Goal: Transaction & Acquisition: Purchase product/service

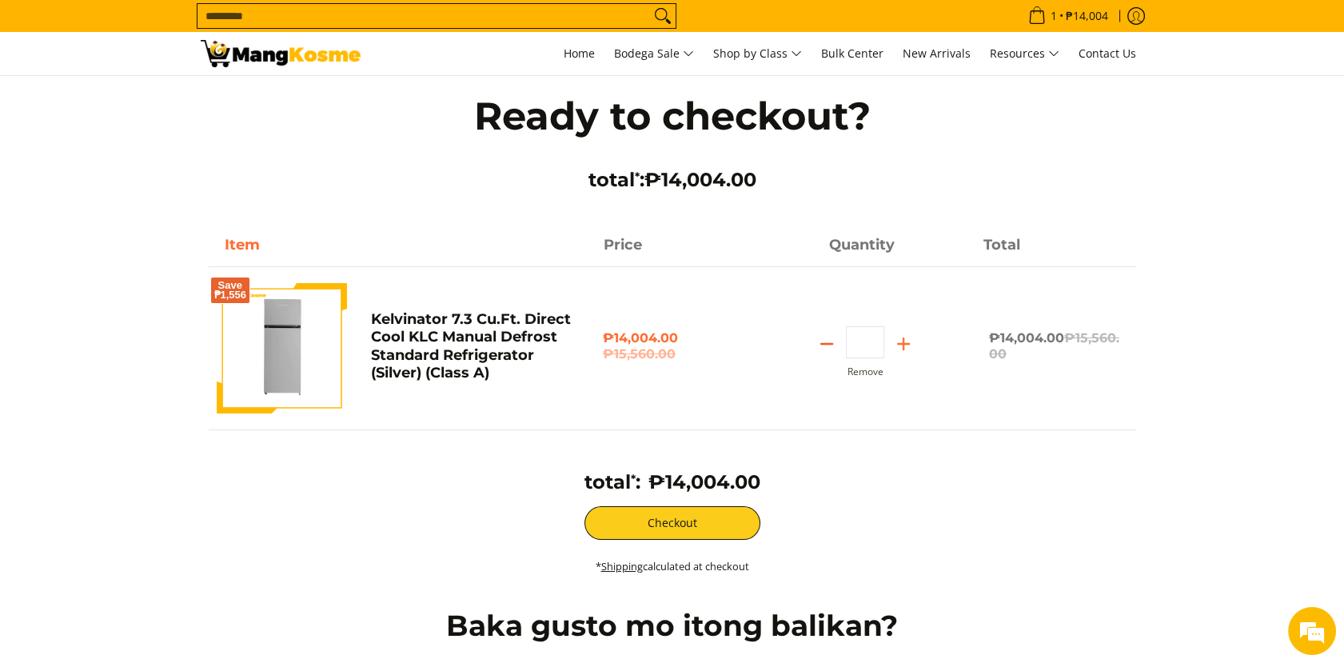
click at [830, 337] on icon "Subtract" at bounding box center [827, 344] width 22 height 22
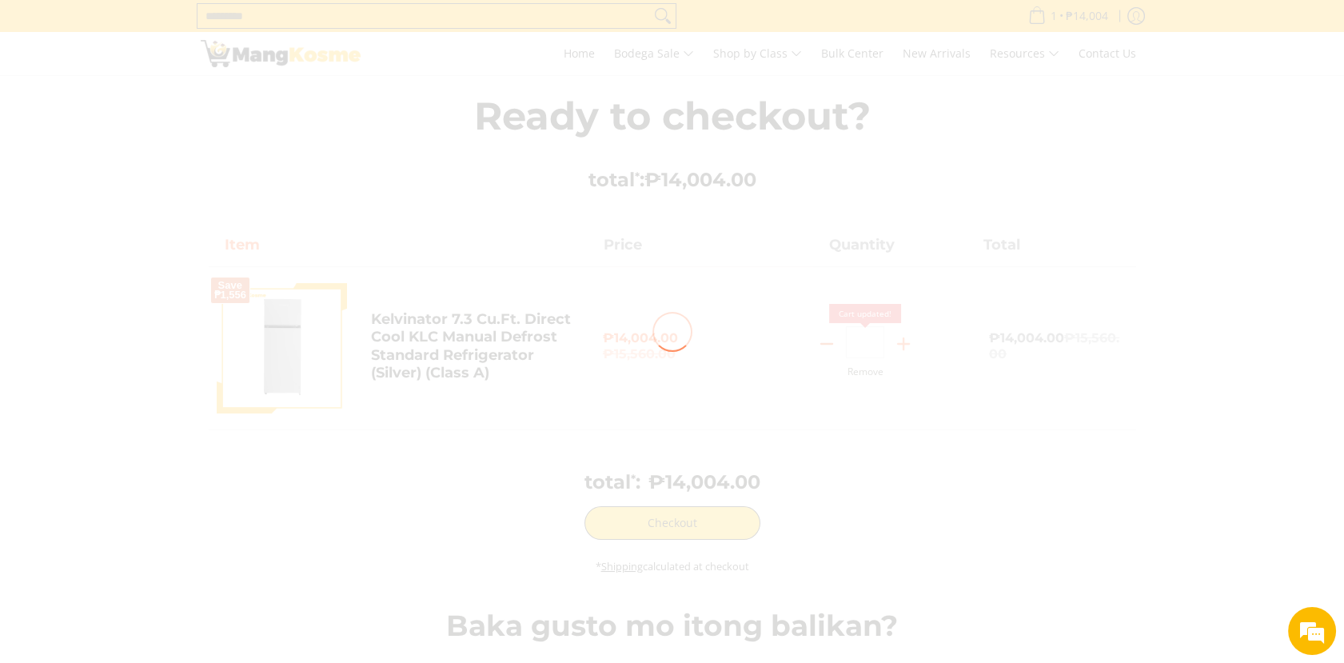
type input "*"
click at [830, 337] on div at bounding box center [672, 331] width 1344 height 663
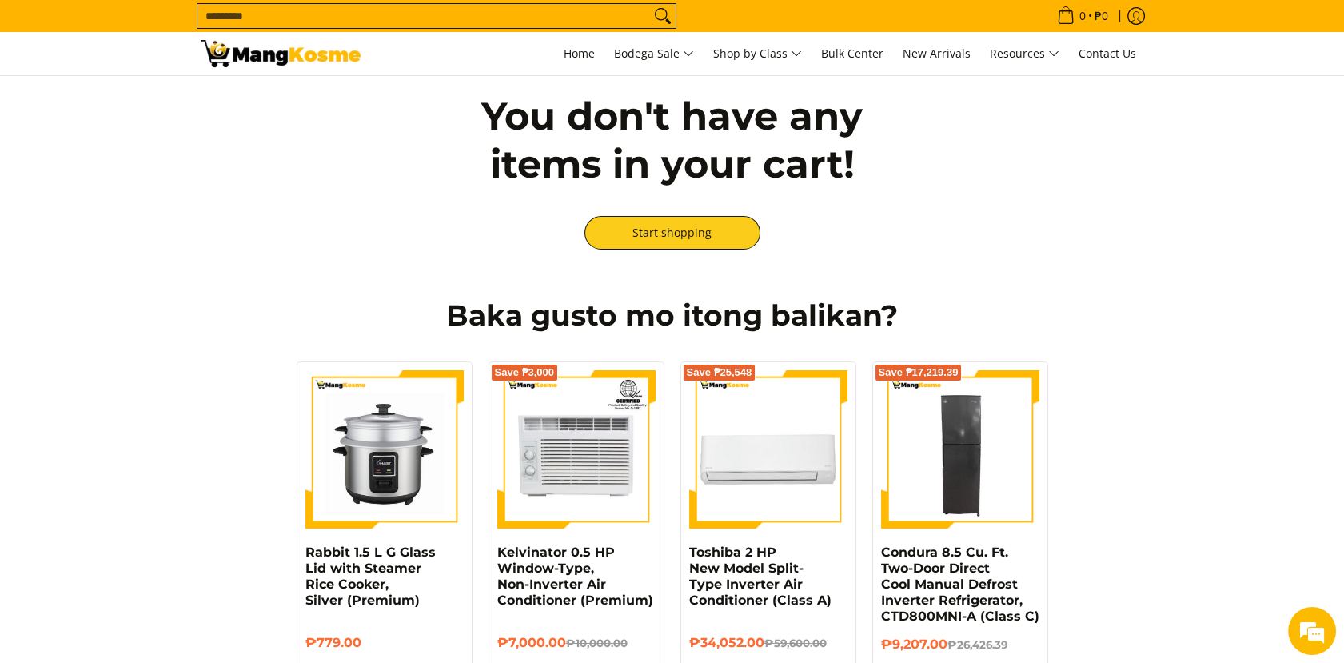
click at [471, 16] on input "Search..." at bounding box center [424, 16] width 453 height 24
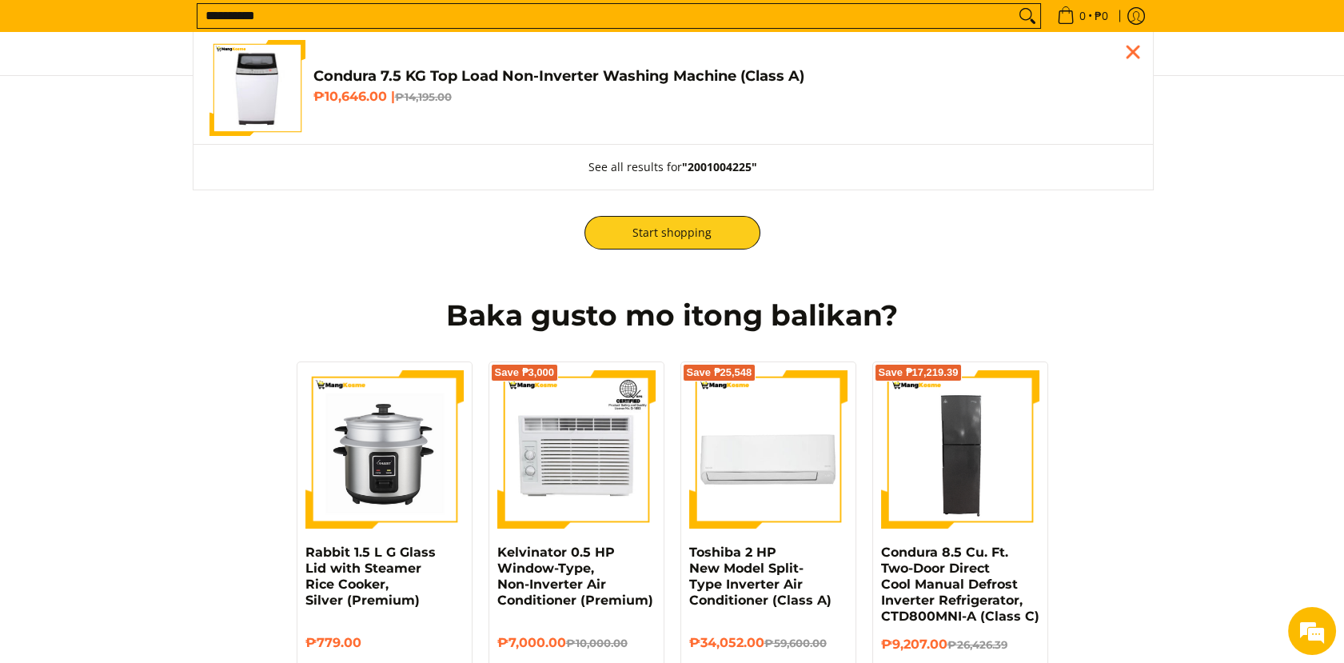
type input "**********"
click at [418, 72] on h4 "Condura 7.5 KG Top Load Non-Inverter Washing Machine (Class A)" at bounding box center [725, 76] width 824 height 18
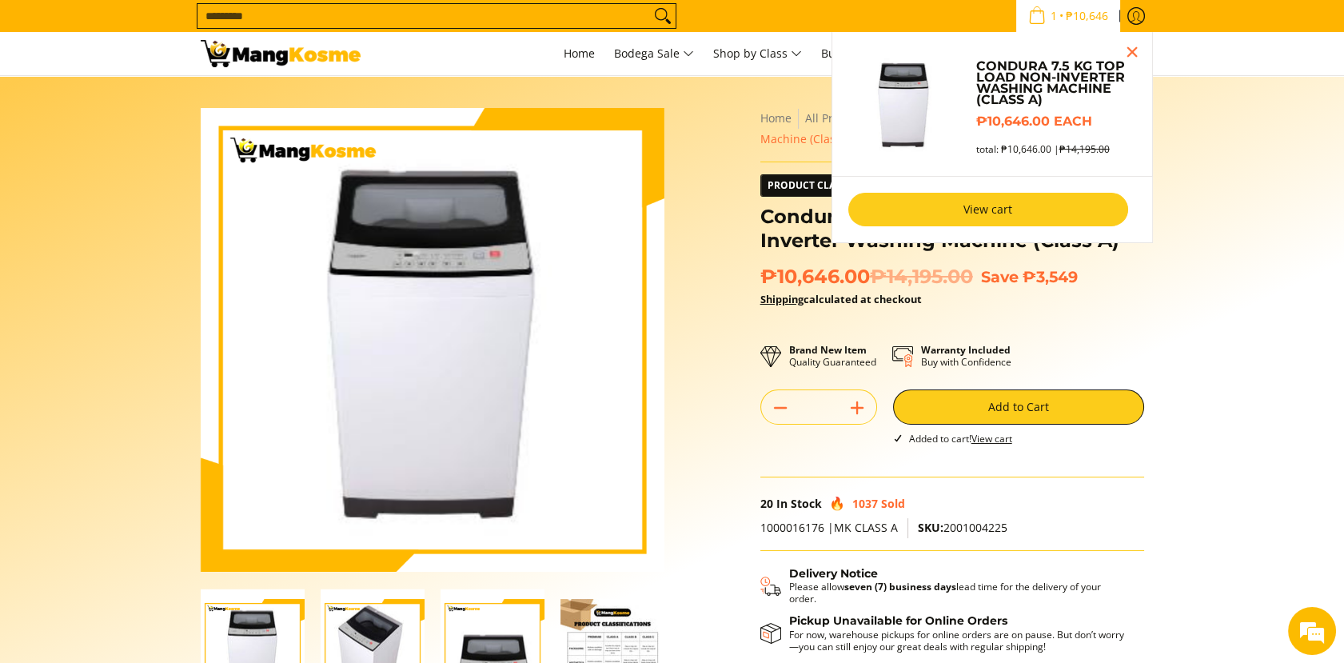
click at [1000, 218] on link "View cart" at bounding box center [988, 210] width 280 height 34
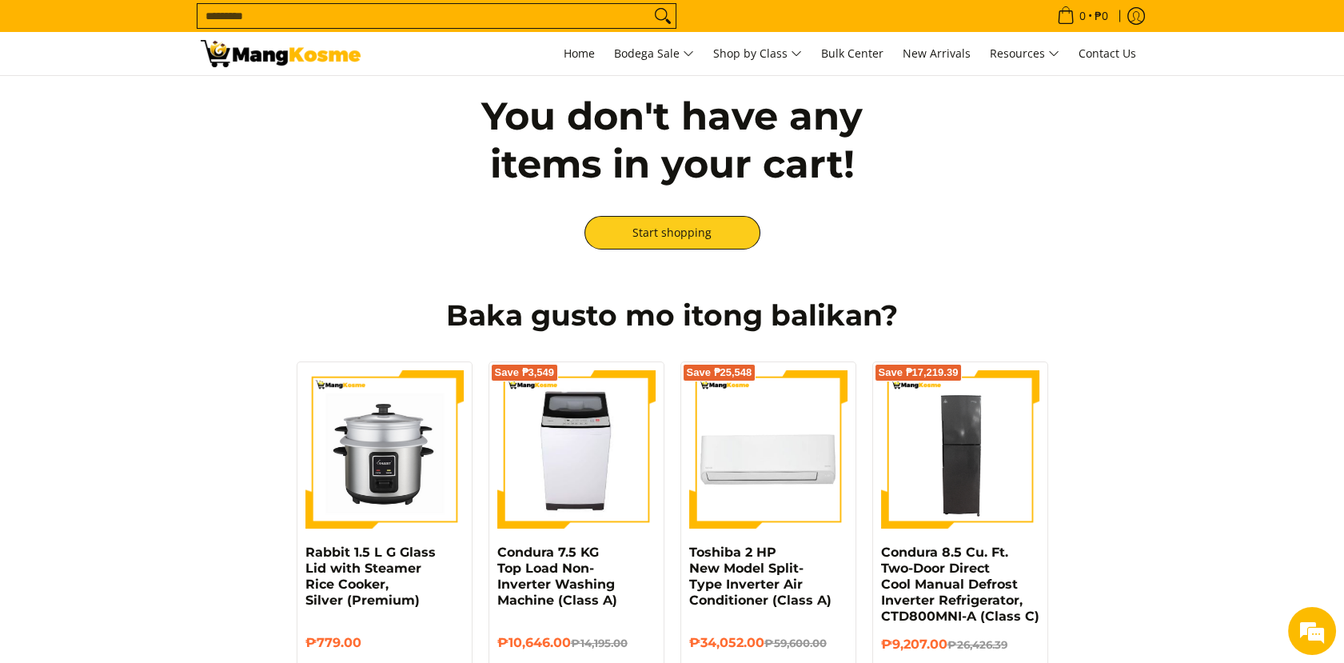
click at [505, 16] on input "Search..." at bounding box center [424, 16] width 453 height 24
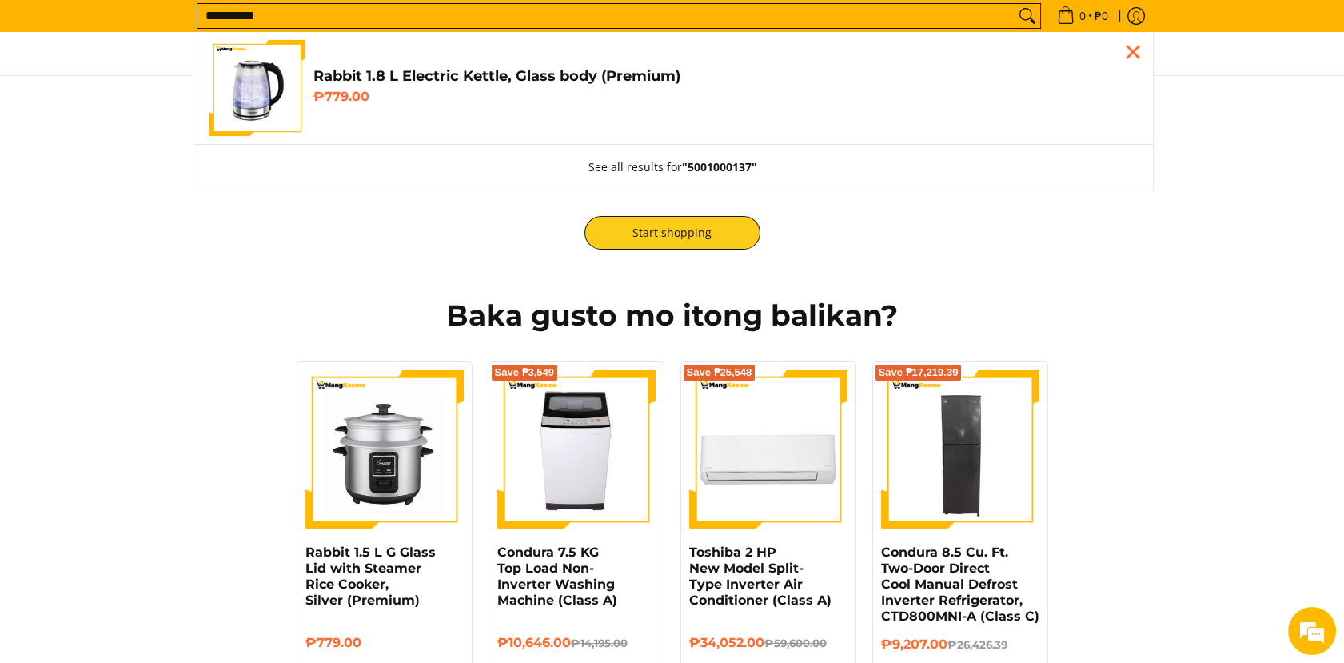
type input "**********"
click at [495, 73] on h4 "Rabbit 1.8 L Electric Kettle, Glass body (Premium)" at bounding box center [725, 76] width 824 height 18
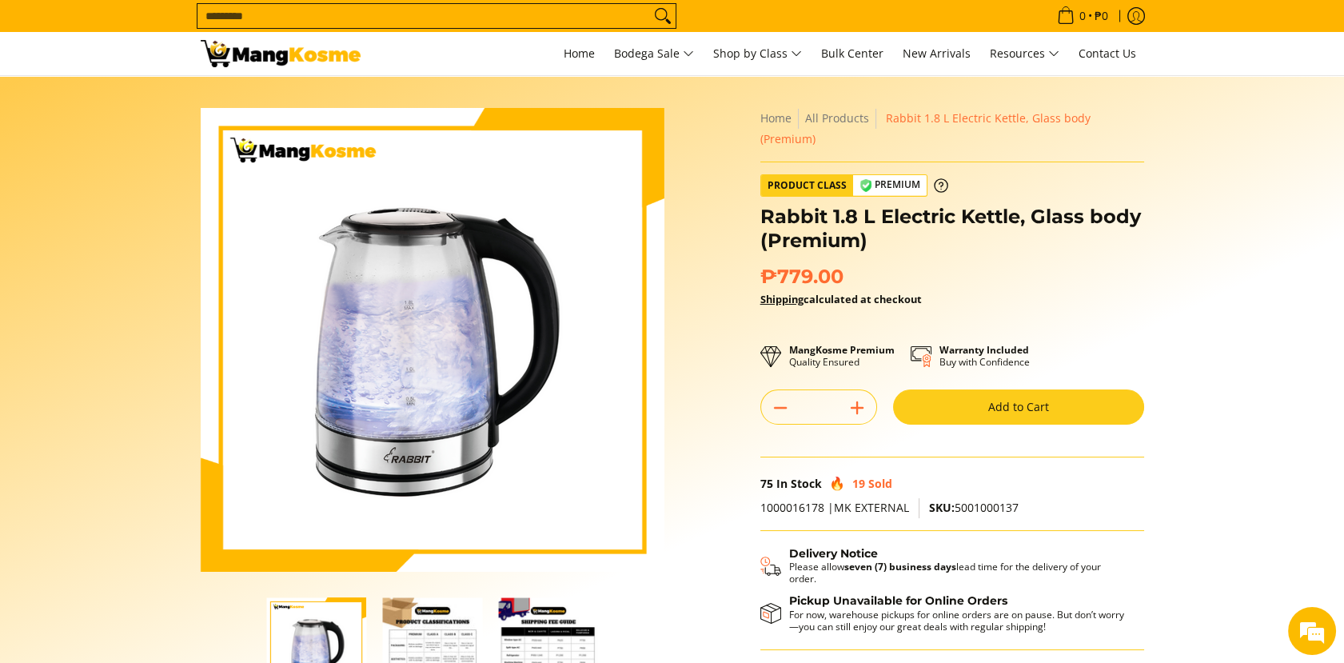
click at [985, 390] on button "Add to Cart" at bounding box center [1018, 406] width 251 height 35
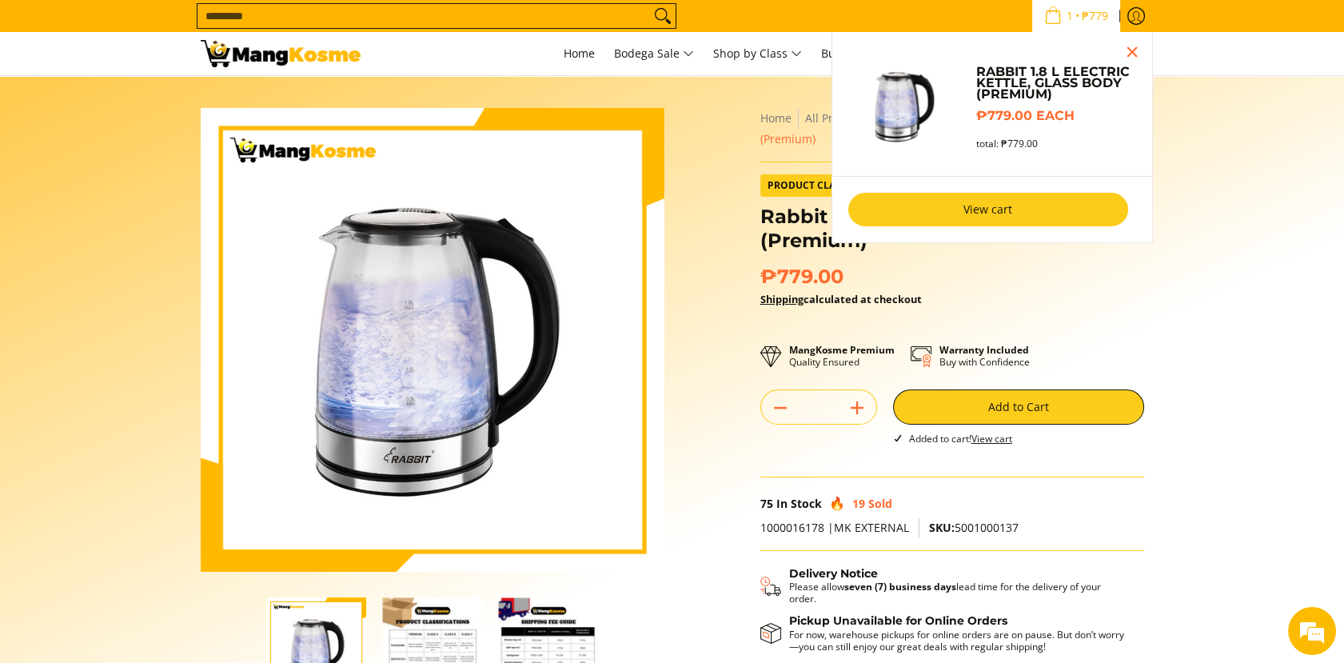
click at [994, 219] on link "View cart" at bounding box center [988, 210] width 280 height 34
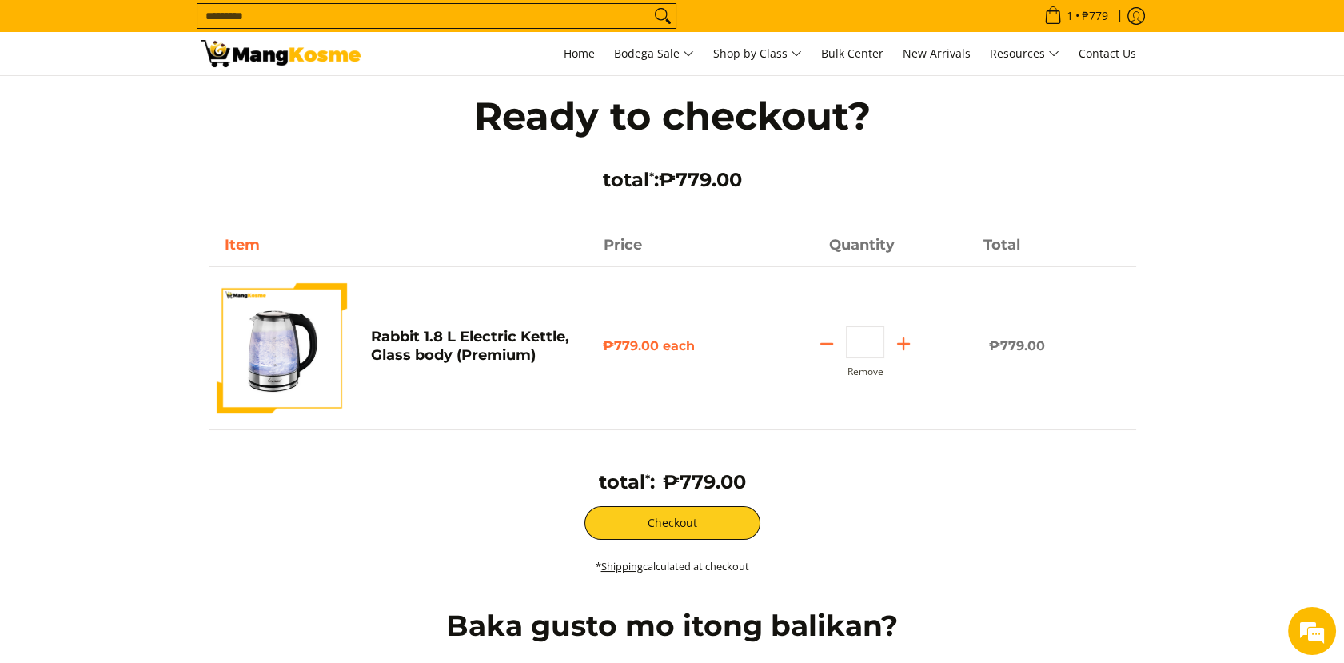
click at [537, 6] on input "Search..." at bounding box center [424, 16] width 453 height 24
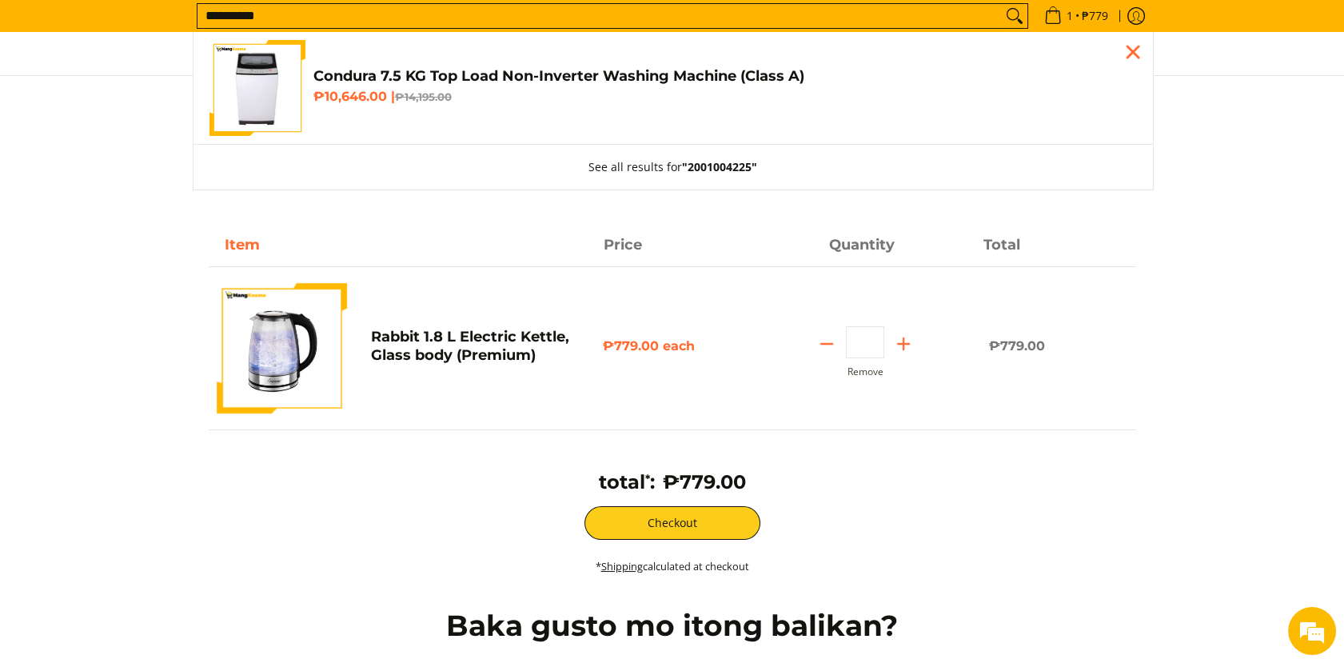
type input "**********"
click at [405, 74] on h4 "Condura 7.5 KG Top Load Non-Inverter Washing Machine (Class A)" at bounding box center [725, 76] width 824 height 18
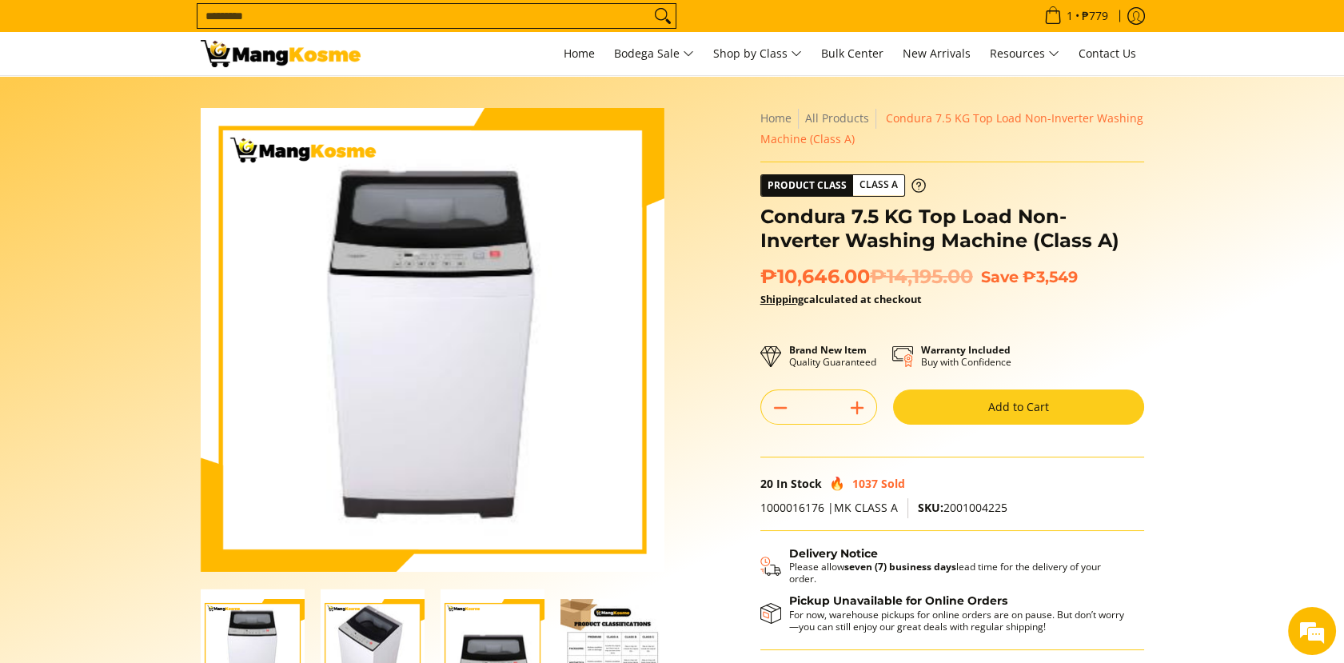
click at [960, 415] on button "Add to Cart" at bounding box center [1018, 406] width 251 height 35
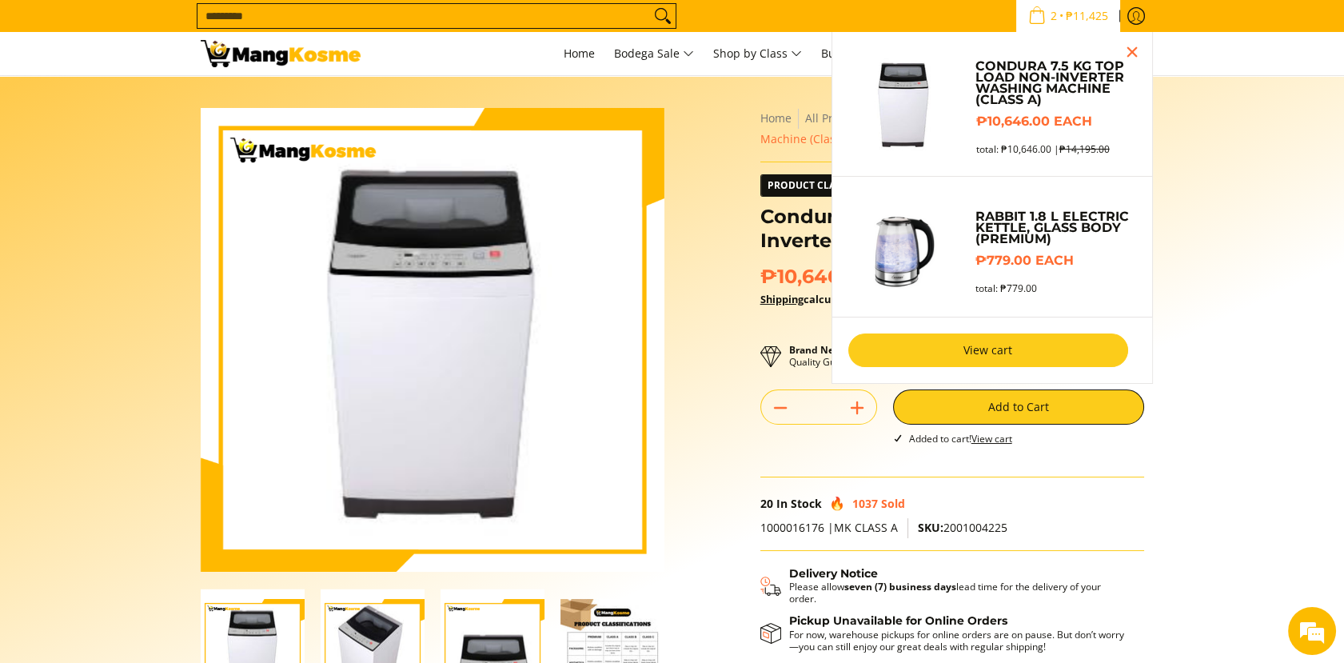
drag, startPoint x: 988, startPoint y: 333, endPoint x: 928, endPoint y: 341, distance: 59.7
click at [928, 341] on link "View cart" at bounding box center [988, 350] width 280 height 34
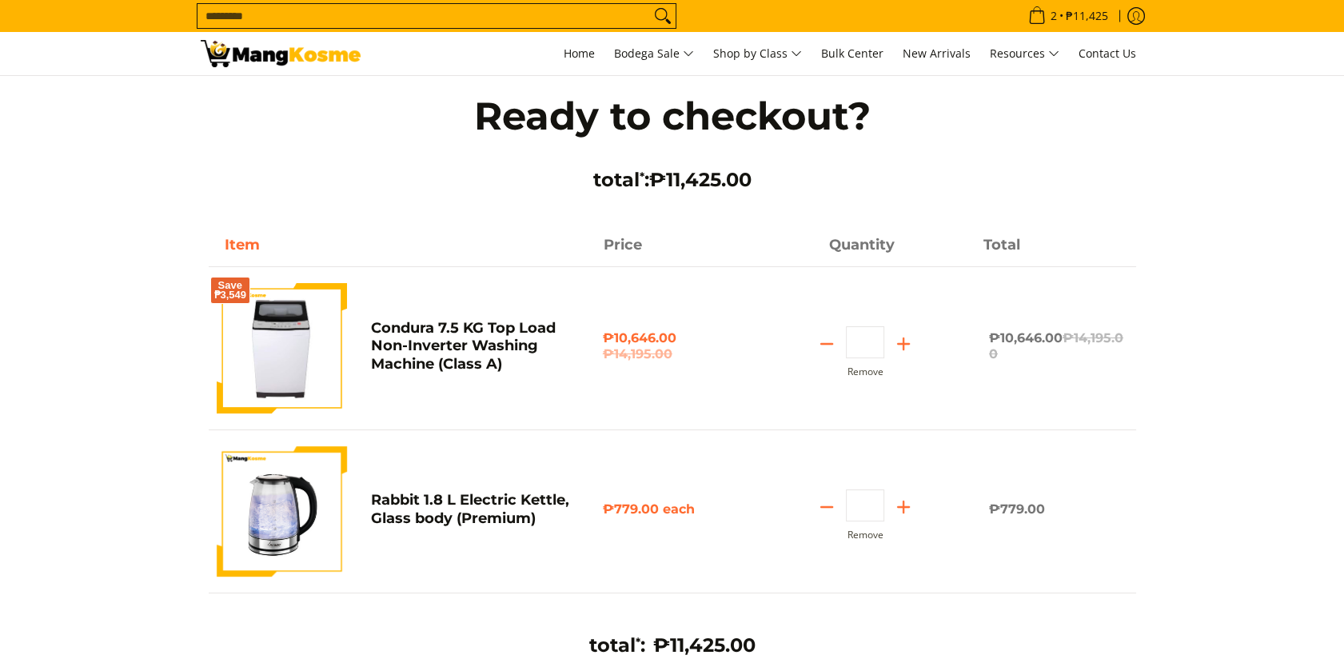
click at [928, 341] on div "Quantity * . Remove" at bounding box center [865, 351] width 232 height 51
click at [782, 278] on div "Save ₱3,549 Condura 7.5 KG Top Load Non-Inverter Washing Machine (Class A) ₱10,…" at bounding box center [673, 333] width 928 height 194
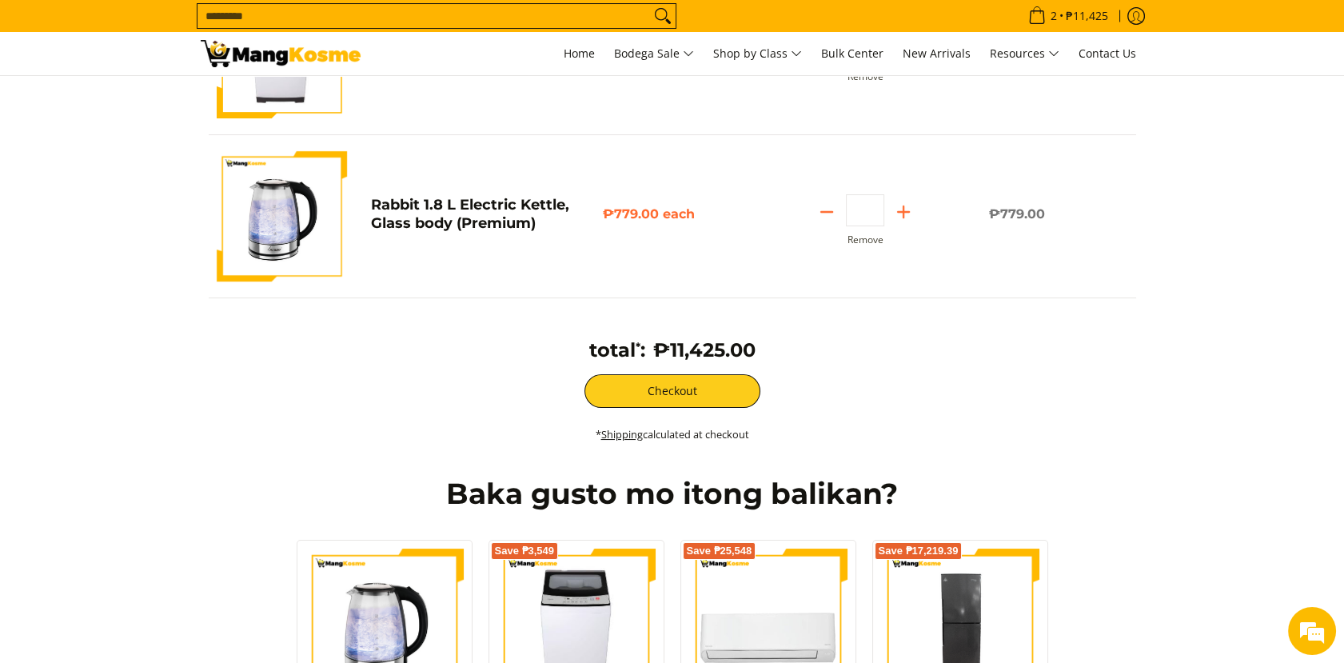
scroll to position [296, 0]
click at [725, 384] on button "Checkout" at bounding box center [673, 390] width 176 height 34
